Goal: Task Accomplishment & Management: Use online tool/utility

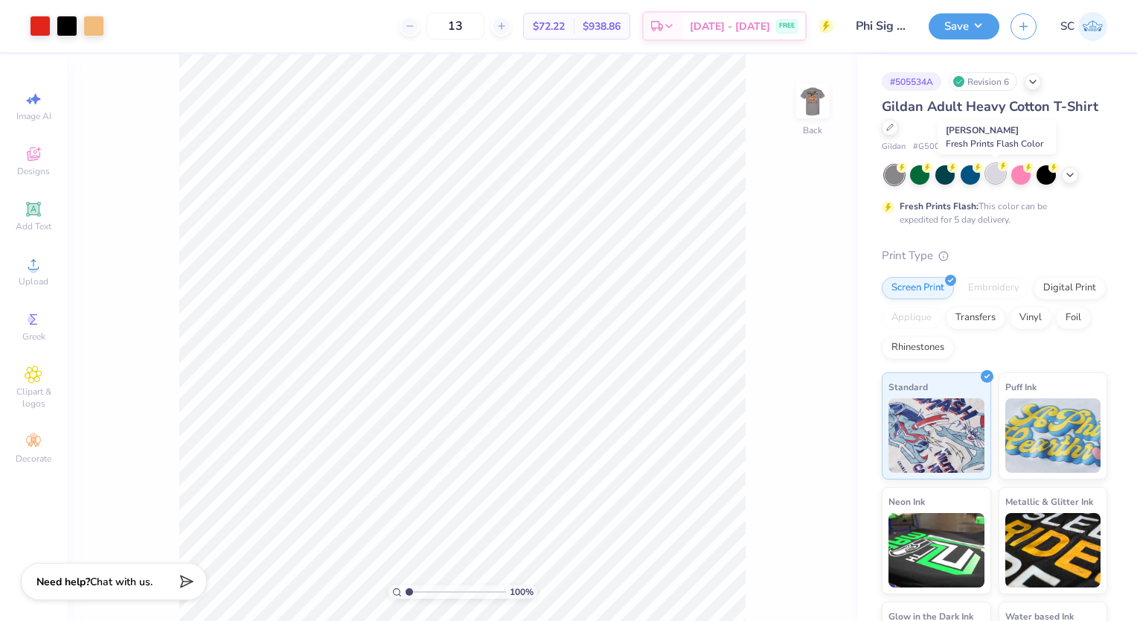
click at [991, 180] on div at bounding box center [995, 173] width 19 height 19
click at [810, 100] on img at bounding box center [813, 101] width 60 height 60
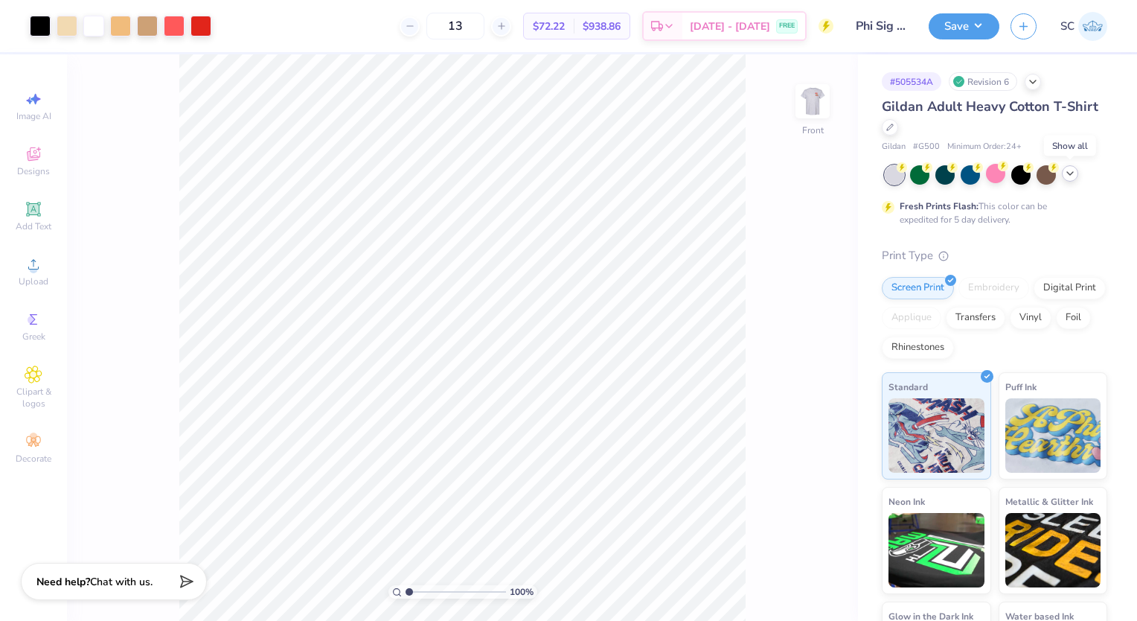
click at [1073, 180] on div at bounding box center [1070, 173] width 16 height 16
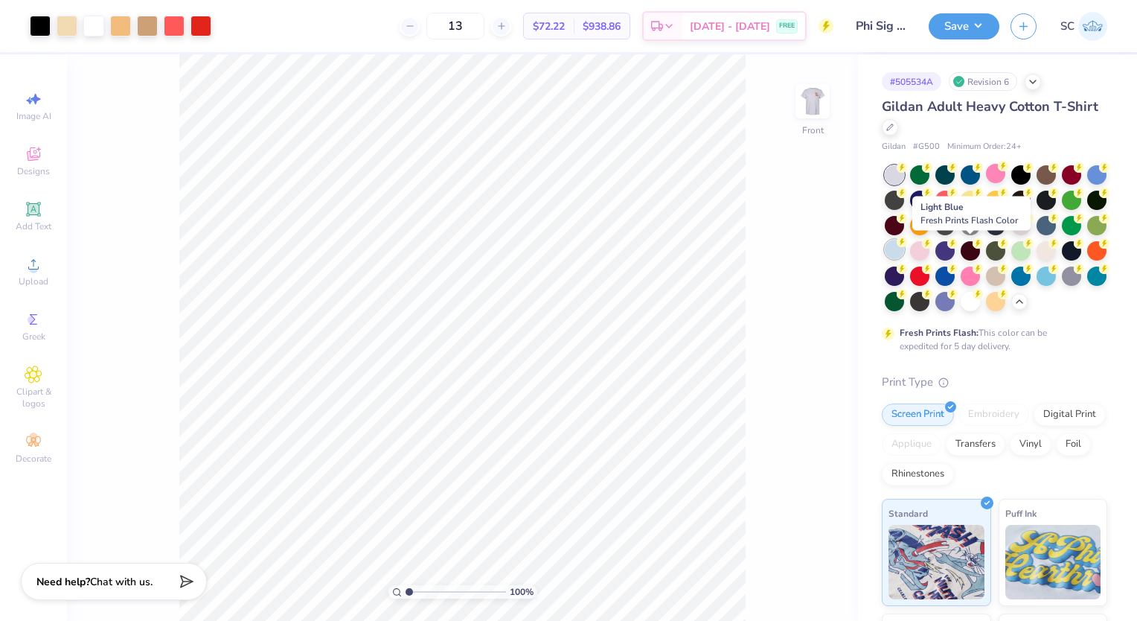
click at [904, 256] on div at bounding box center [894, 249] width 19 height 19
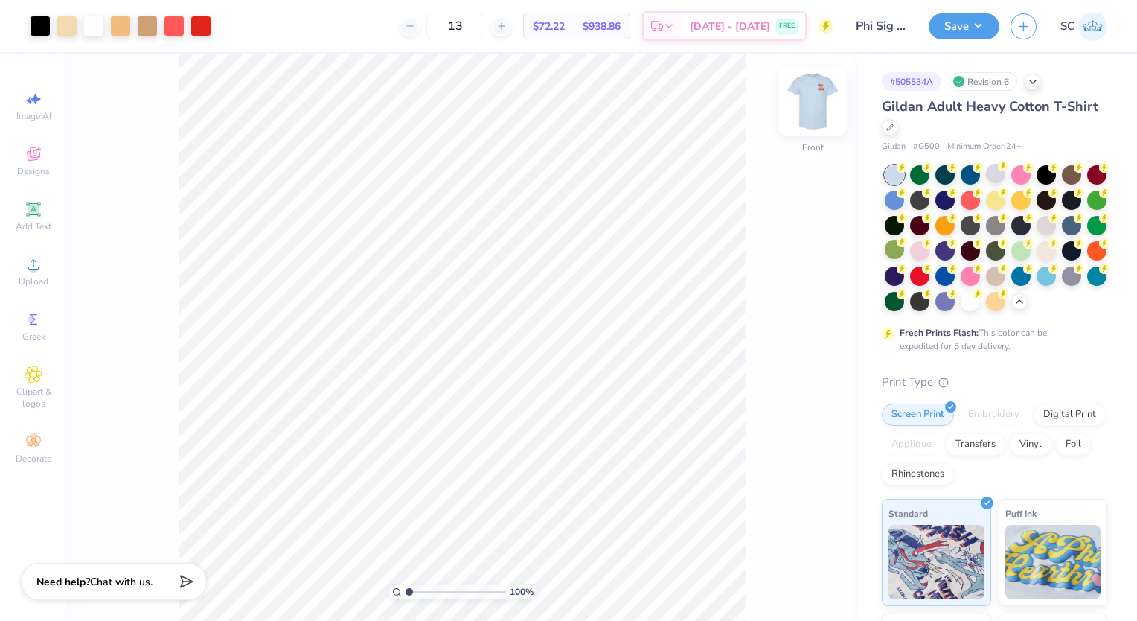
click at [802, 92] on img at bounding box center [813, 101] width 60 height 60
click at [802, 92] on img at bounding box center [813, 101] width 30 height 30
click at [1037, 284] on div at bounding box center [1046, 274] width 19 height 19
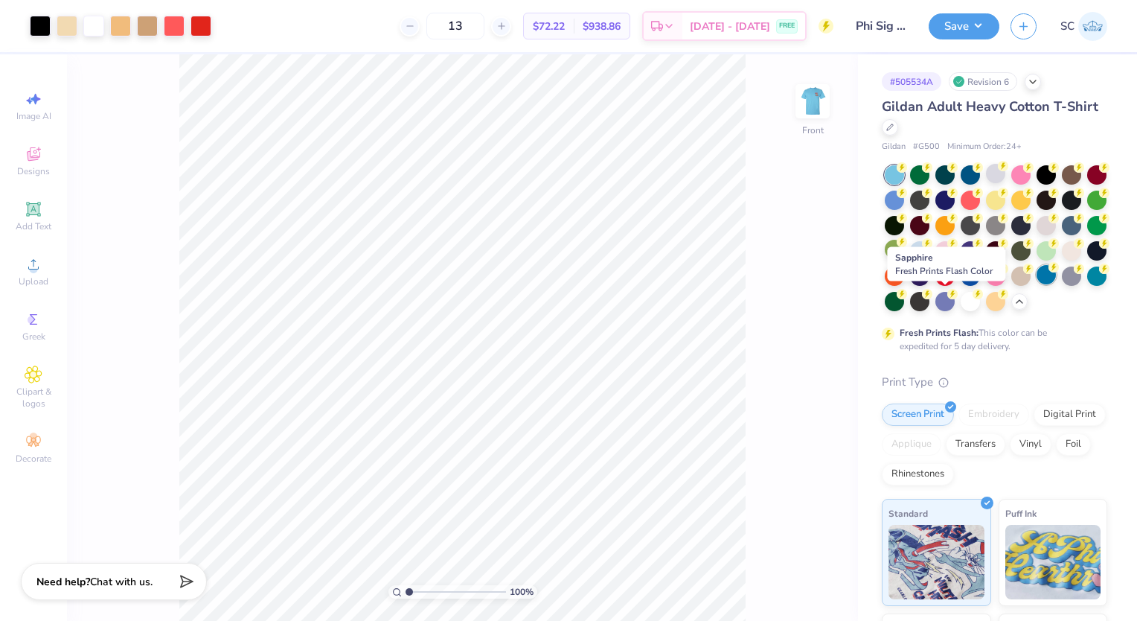
click at [1037, 284] on div at bounding box center [1046, 274] width 19 height 19
click at [1074, 272] on icon at bounding box center [1079, 267] width 10 height 10
click at [813, 97] on img at bounding box center [813, 101] width 60 height 60
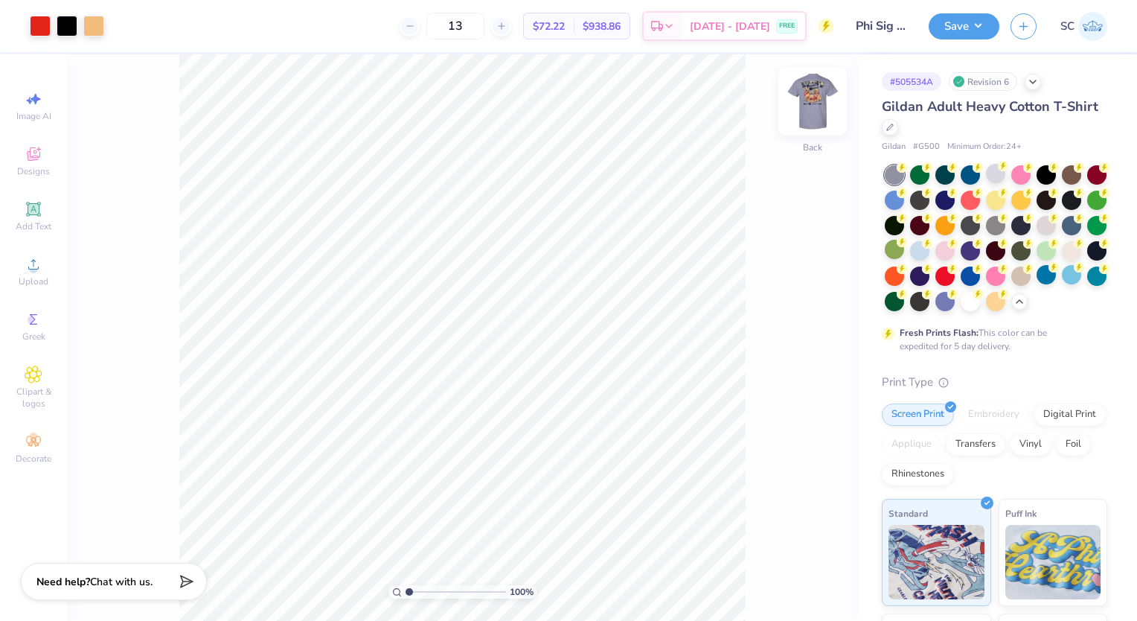
click at [811, 103] on img at bounding box center [813, 101] width 60 height 60
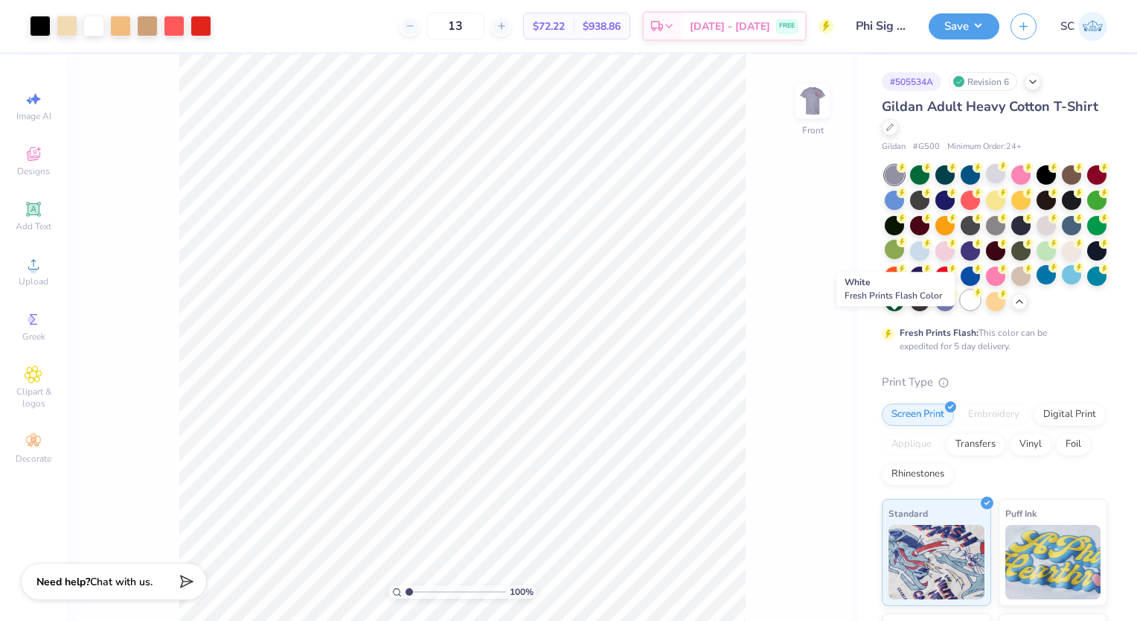
click at [973, 298] on icon at bounding box center [978, 292] width 10 height 10
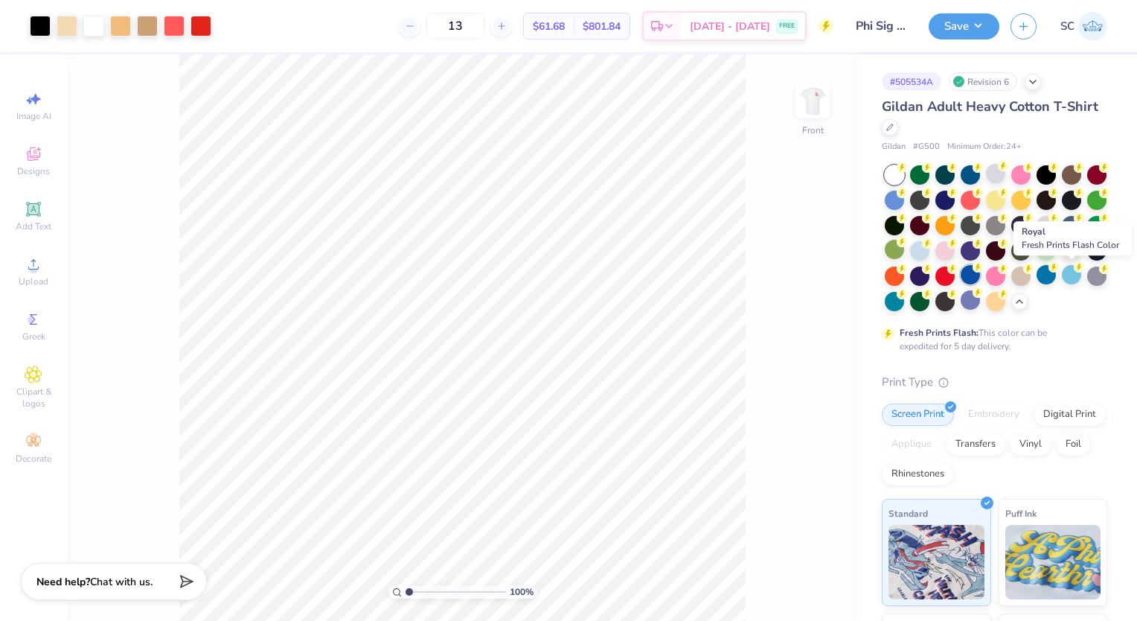
click at [980, 270] on div at bounding box center [970, 274] width 19 height 19
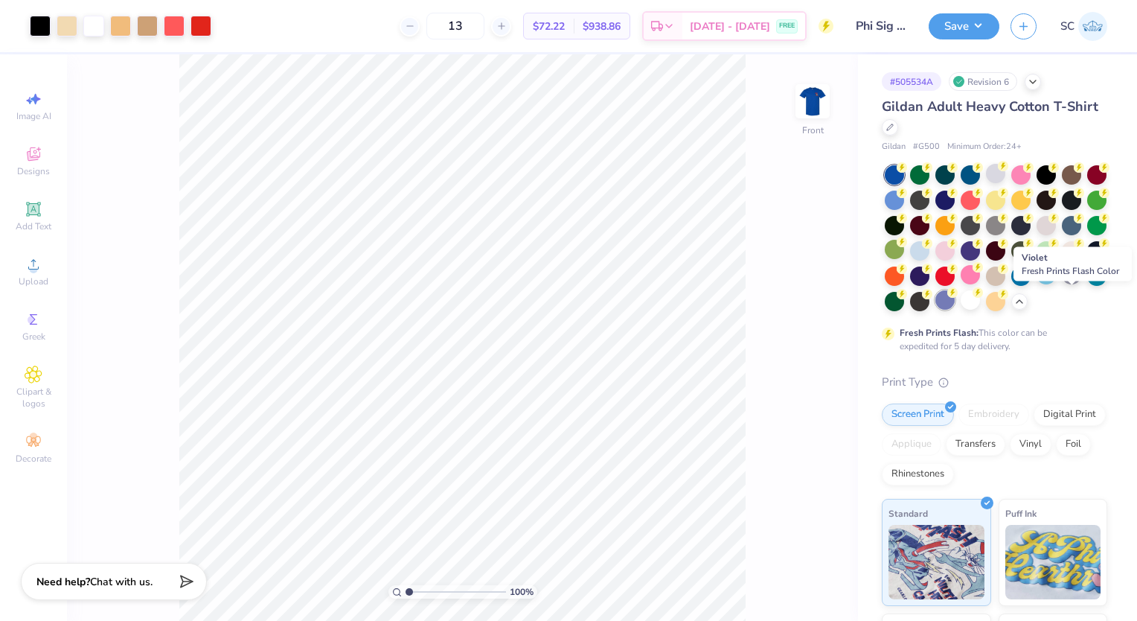
click at [955, 302] on div at bounding box center [945, 299] width 19 height 19
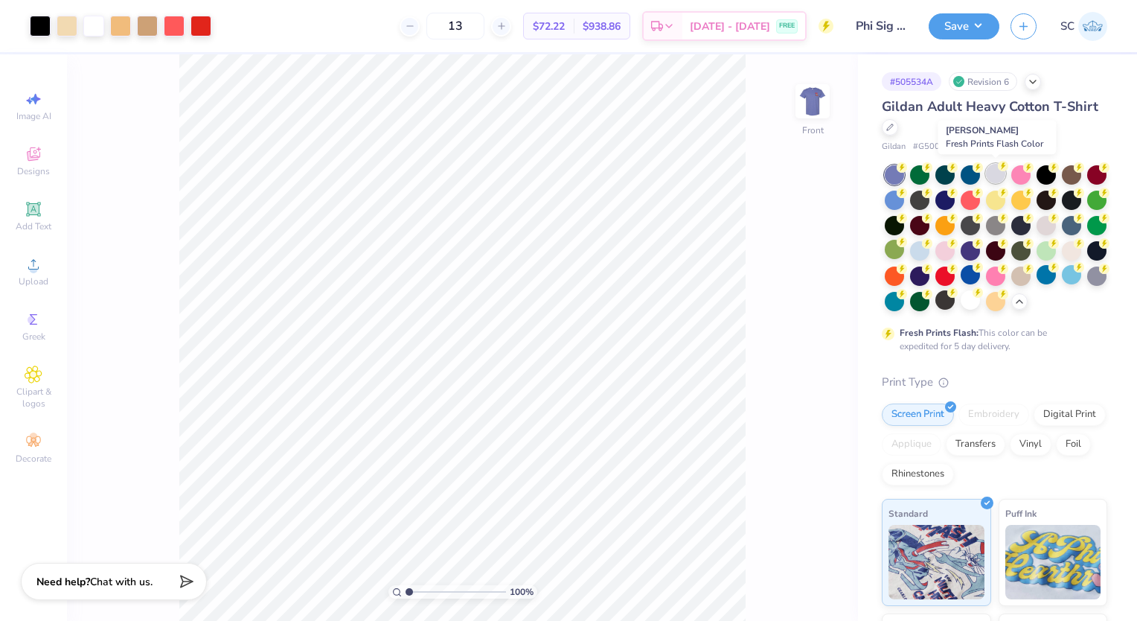
click at [991, 172] on div at bounding box center [995, 173] width 19 height 19
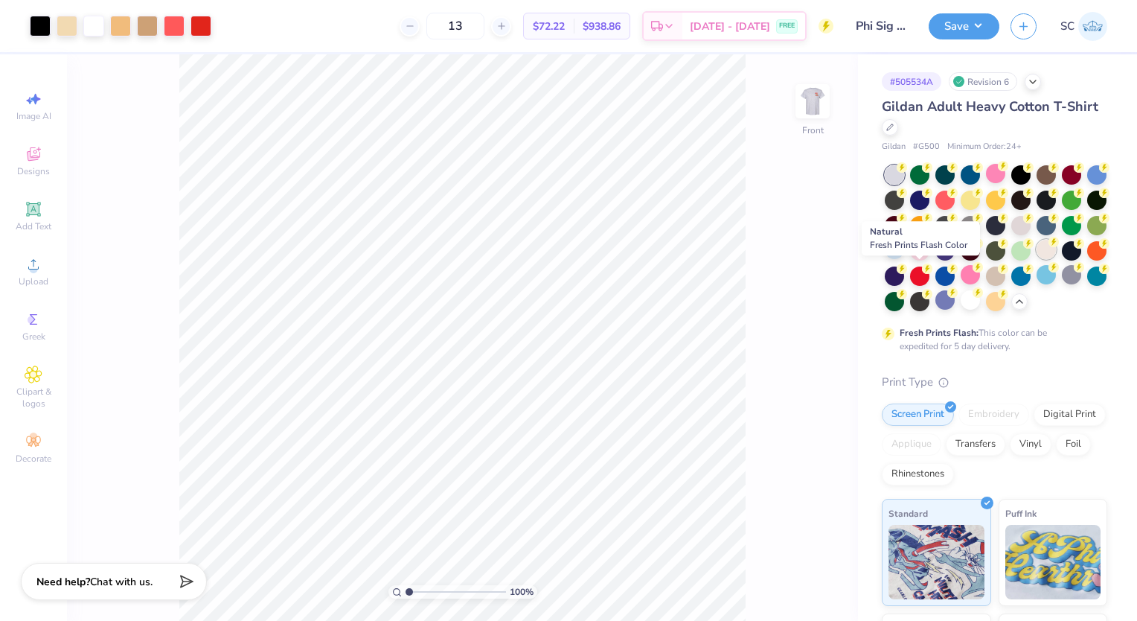
click at [1037, 259] on div at bounding box center [1046, 249] width 19 height 19
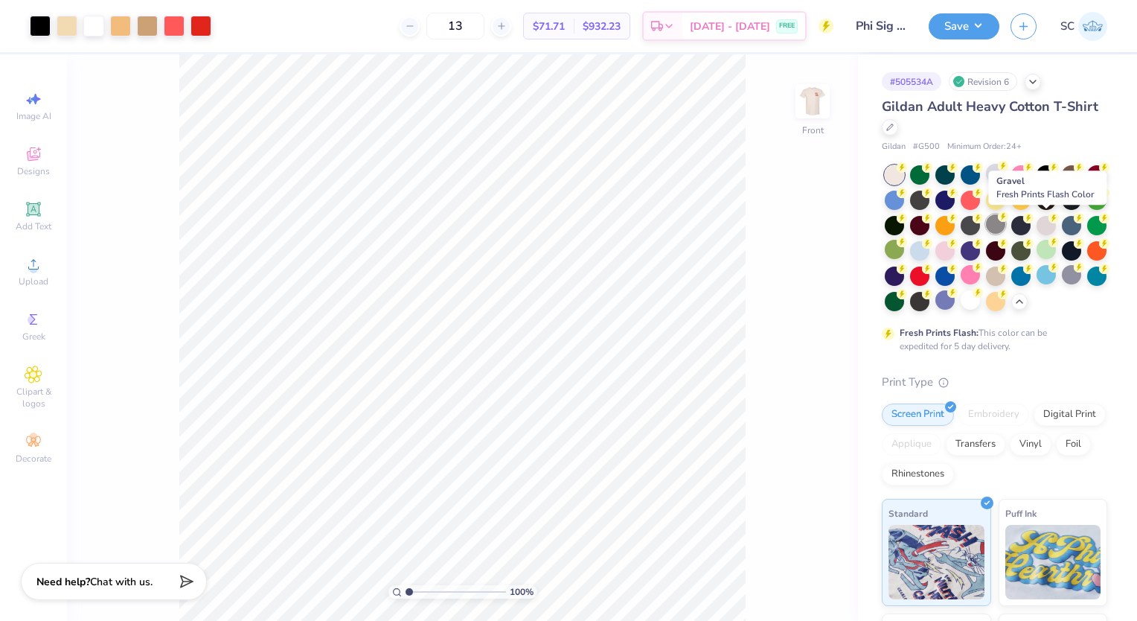
click at [1006, 218] on div at bounding box center [995, 223] width 19 height 19
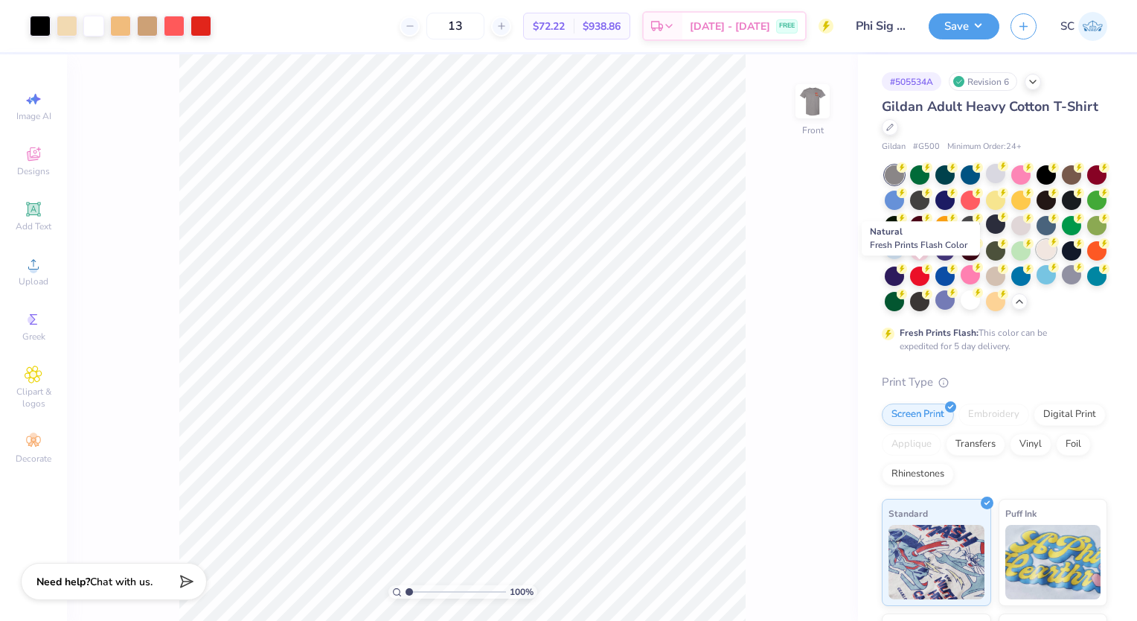
click at [1037, 259] on div at bounding box center [1046, 249] width 19 height 19
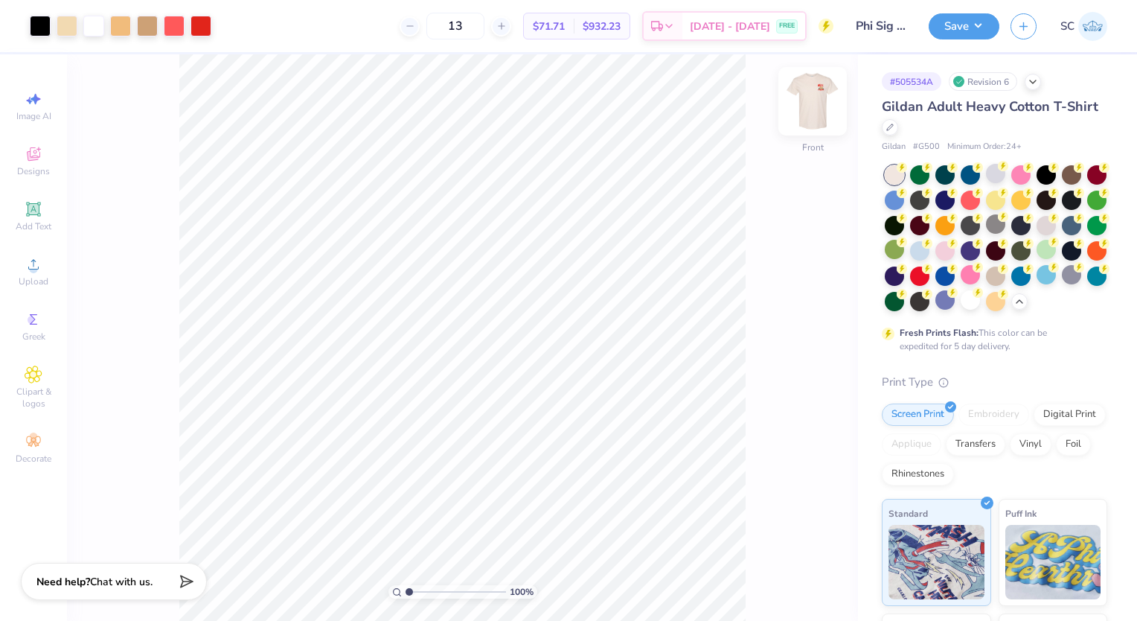
click at [804, 97] on img at bounding box center [813, 101] width 60 height 60
click at [804, 97] on img at bounding box center [813, 101] width 30 height 30
click at [1062, 234] on div at bounding box center [1071, 223] width 19 height 19
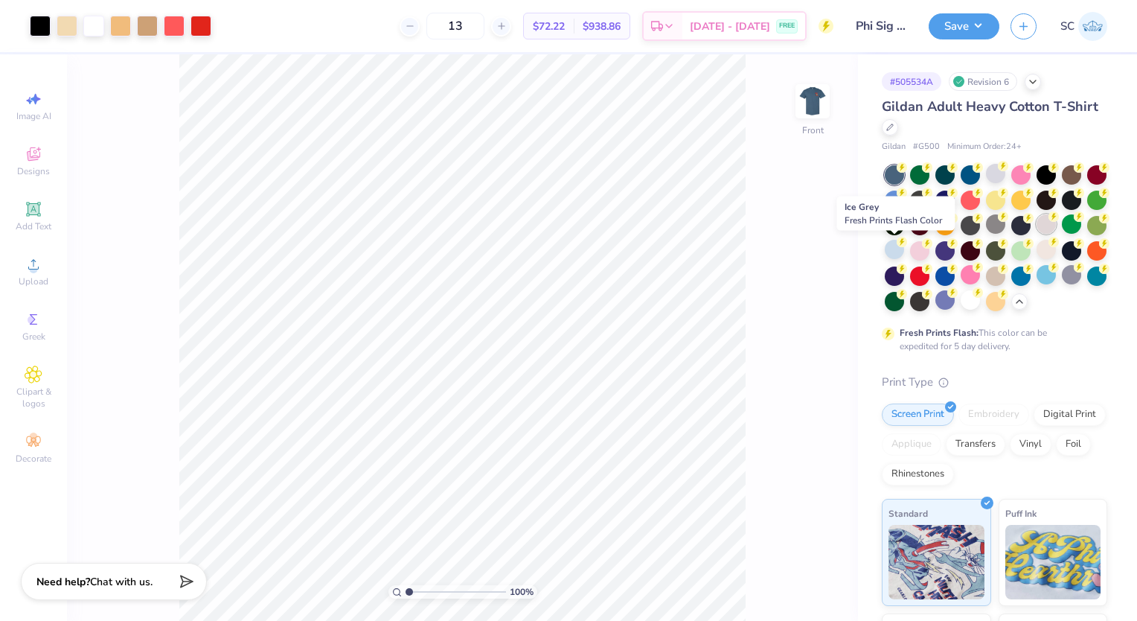
click at [1037, 234] on div at bounding box center [1046, 223] width 19 height 19
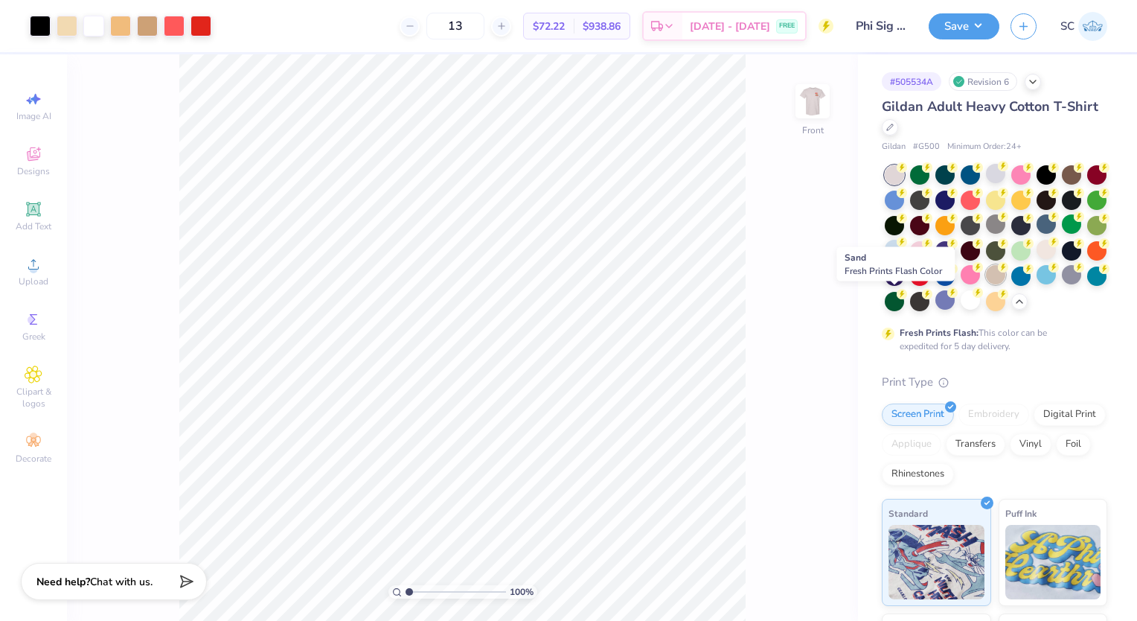
click at [986, 284] on div at bounding box center [995, 274] width 19 height 19
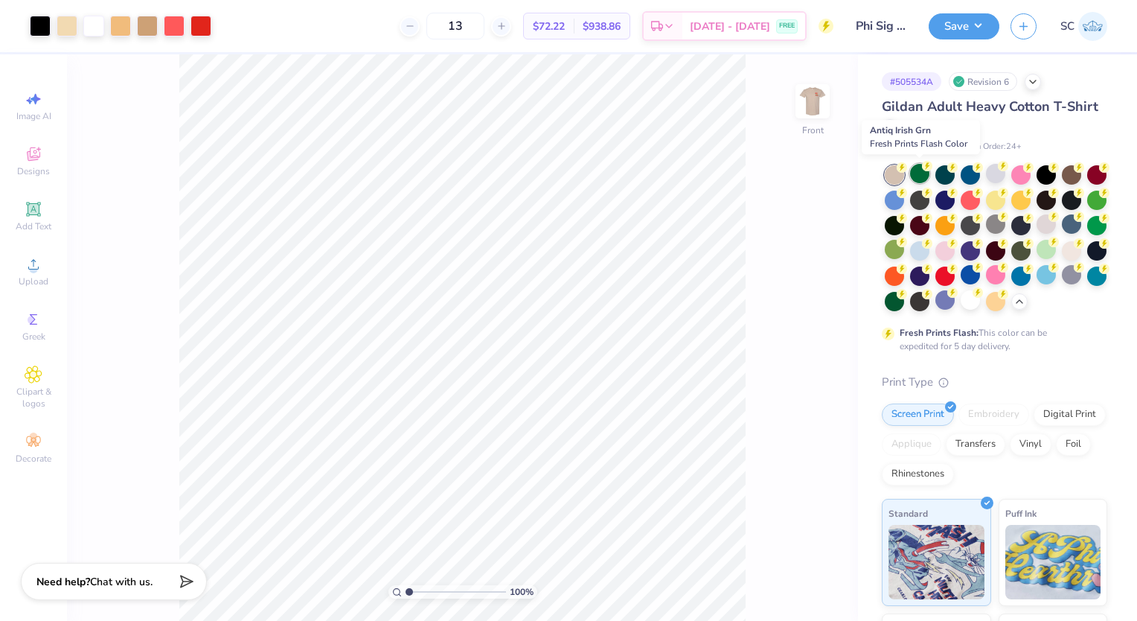
click at [923, 174] on div at bounding box center [919, 173] width 19 height 19
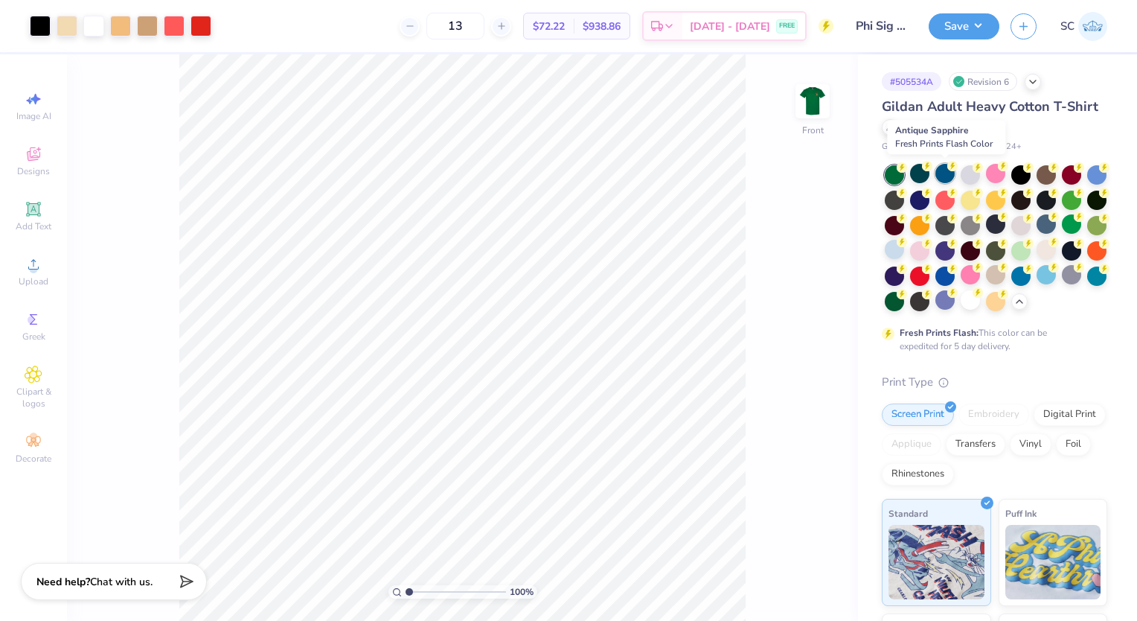
click at [947, 176] on div at bounding box center [945, 173] width 19 height 19
click at [970, 177] on div at bounding box center [970, 173] width 19 height 19
click at [1001, 172] on div at bounding box center [995, 173] width 19 height 19
click at [1026, 173] on div at bounding box center [1020, 173] width 19 height 19
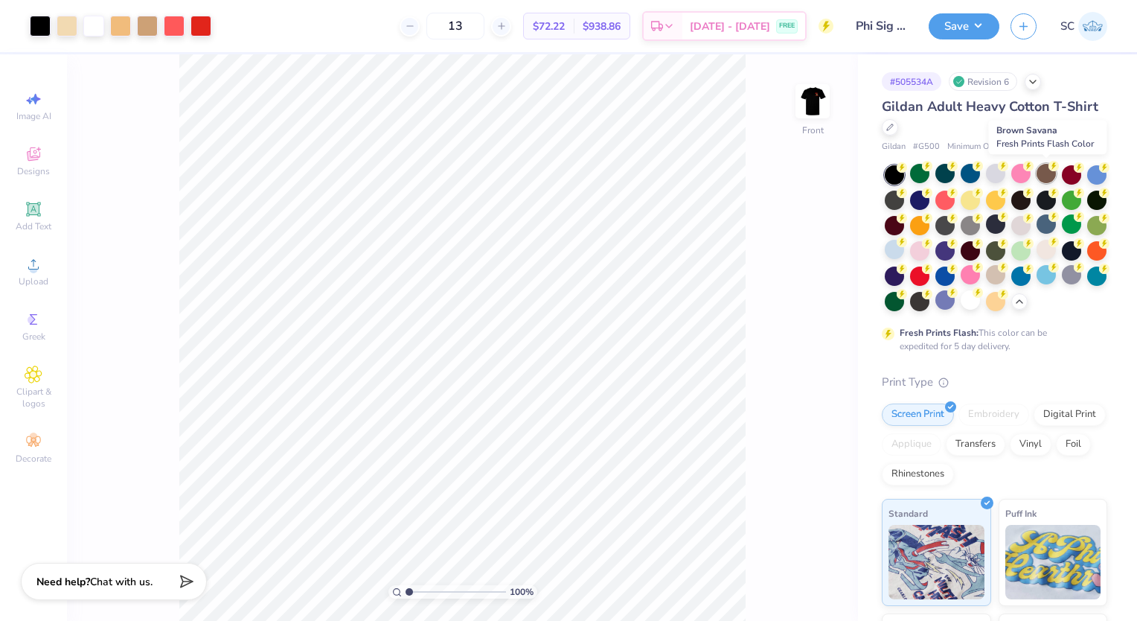
click at [1040, 170] on div at bounding box center [1046, 173] width 19 height 19
click at [1067, 173] on div at bounding box center [1071, 173] width 19 height 19
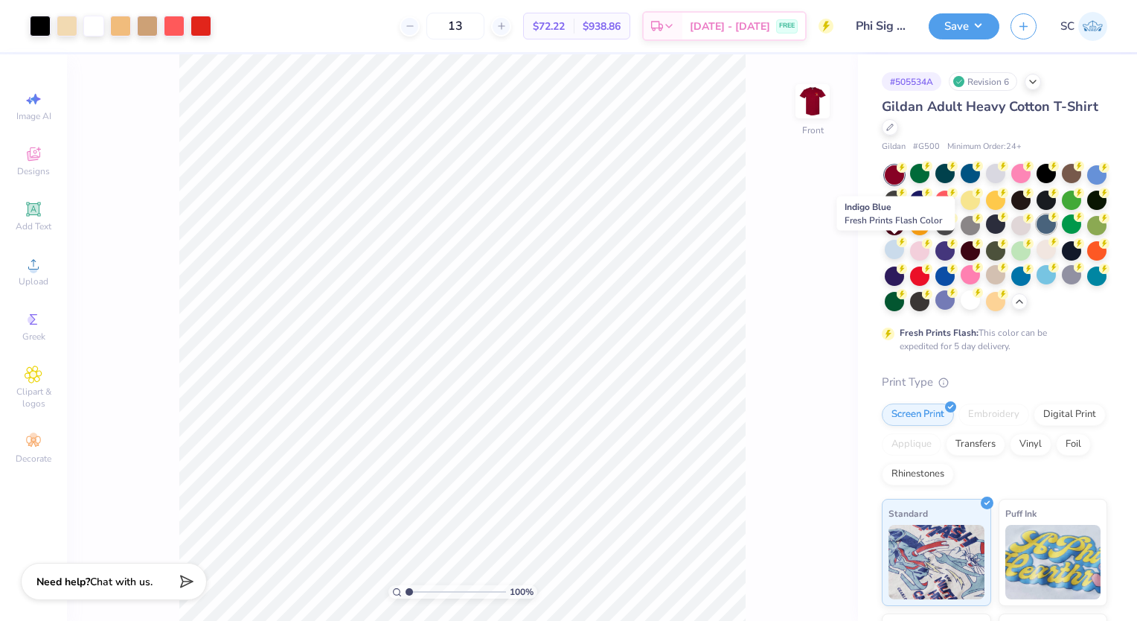
click at [1037, 234] on div at bounding box center [1046, 223] width 19 height 19
